Goal: Task Accomplishment & Management: Complete application form

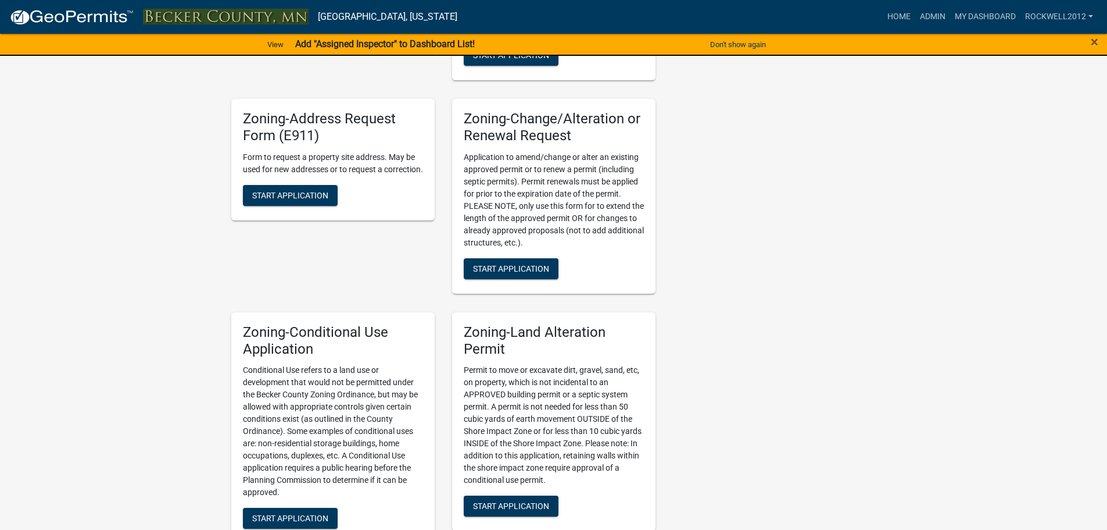
scroll to position [407, 0]
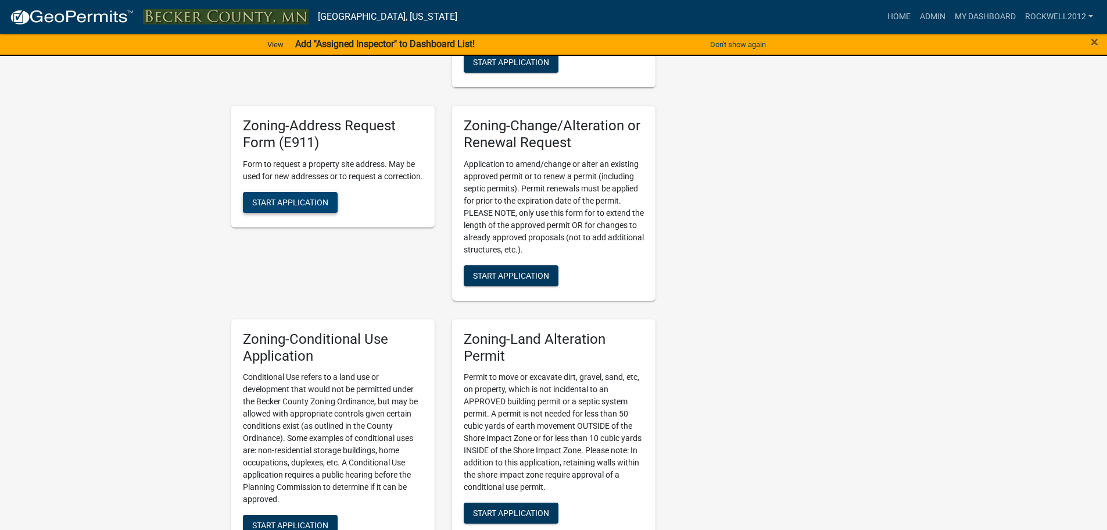
click at [285, 206] on span "Start Application" at bounding box center [290, 201] width 76 height 9
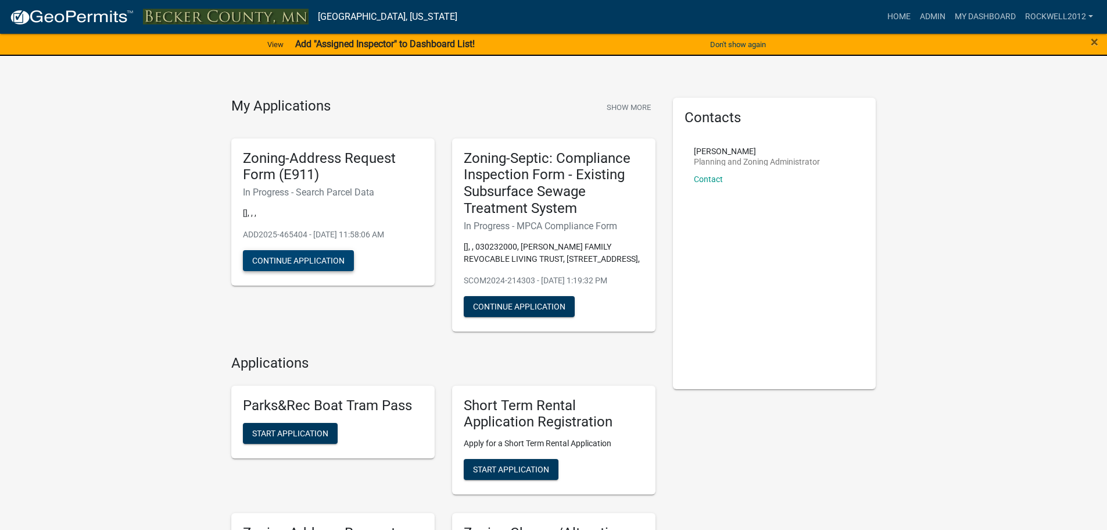
click at [313, 255] on button "Continue Application" at bounding box center [298, 260] width 111 height 21
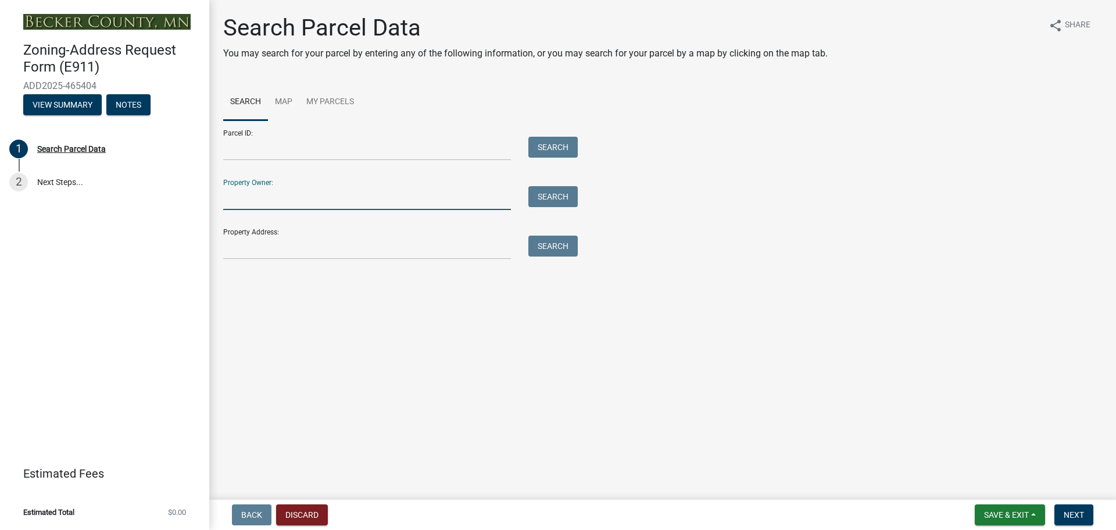
click at [255, 194] on input "Property Owner:" at bounding box center [367, 198] width 288 height 24
